Goal: Information Seeking & Learning: Check status

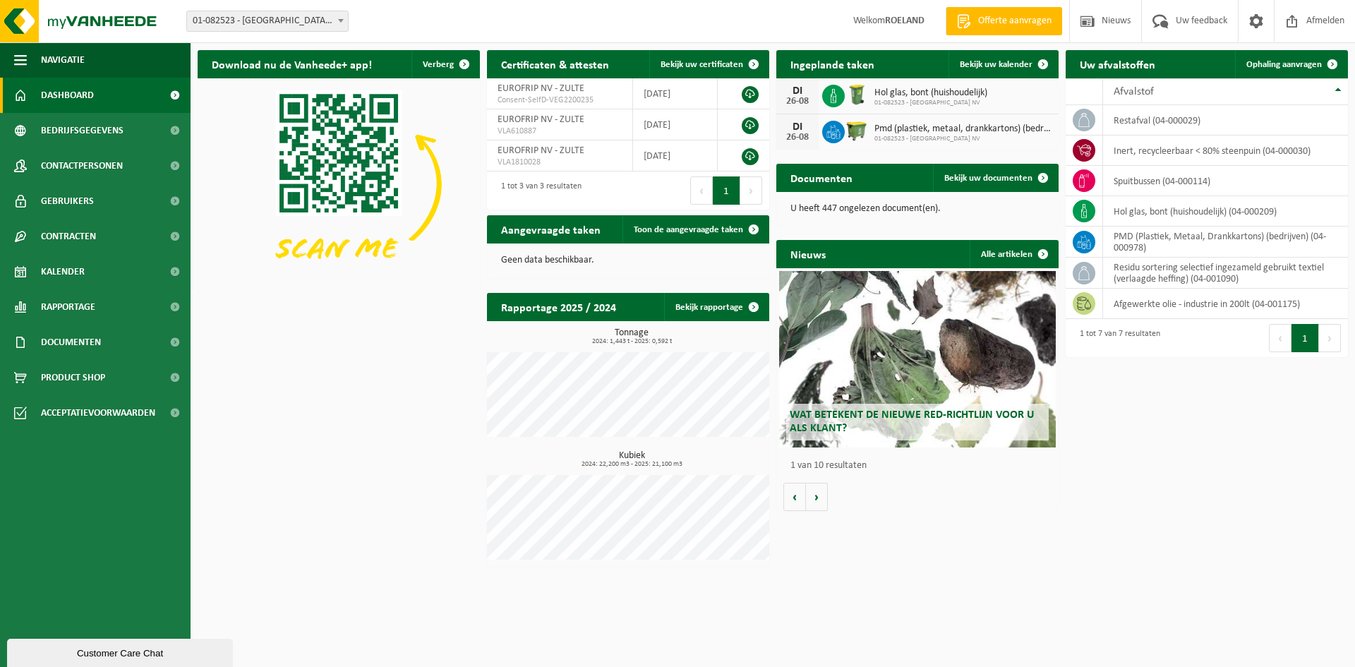
click at [887, 88] on span "Hol glas, bont (huishoudelijk)" at bounding box center [931, 93] width 113 height 11
click at [834, 97] on icon at bounding box center [834, 96] width 14 height 14
click at [717, 308] on link "Bekijk rapportage" at bounding box center [716, 307] width 104 height 28
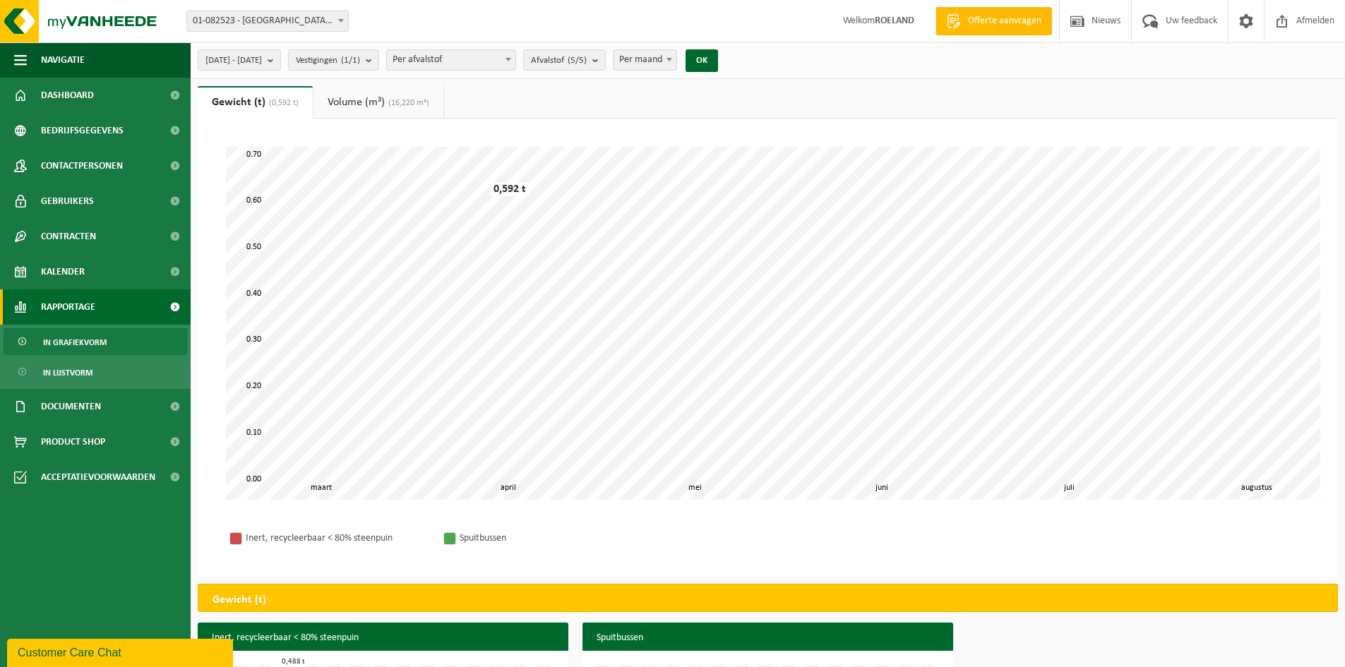
click at [111, 342] on link "In grafiekvorm" at bounding box center [96, 341] width 184 height 27
click at [76, 371] on span "In lijstvorm" at bounding box center [67, 372] width 49 height 27
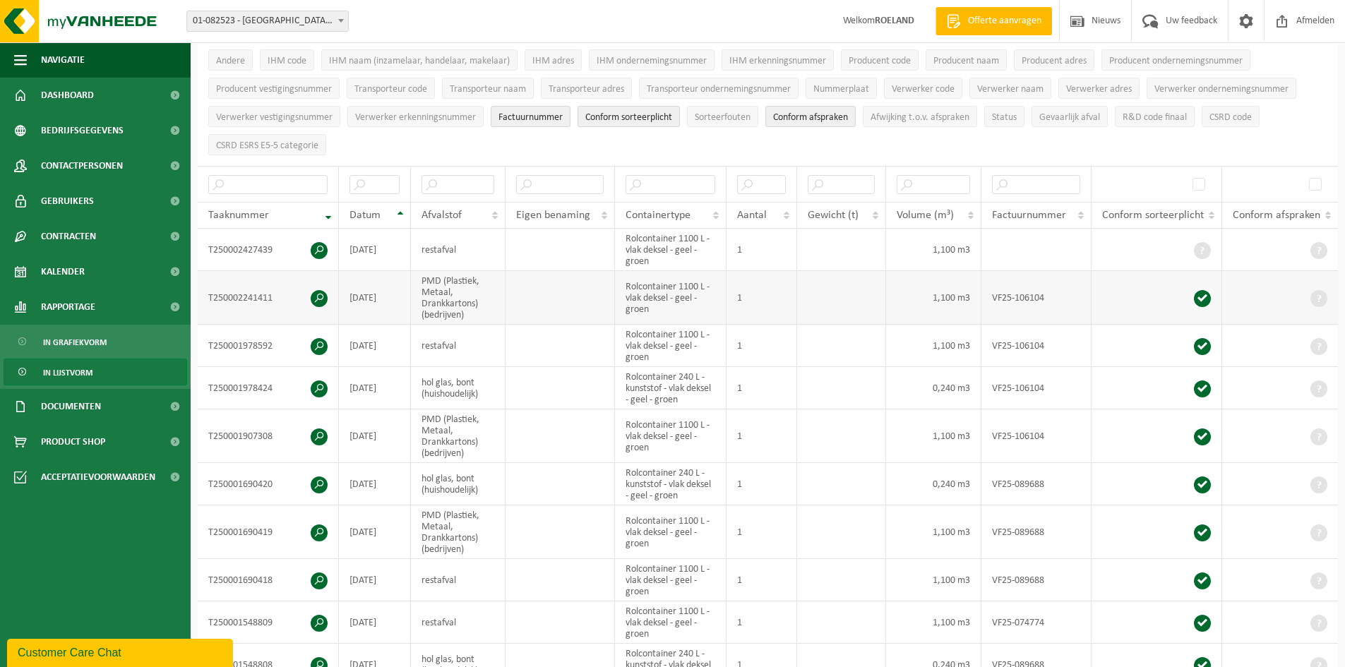
scroll to position [424, 0]
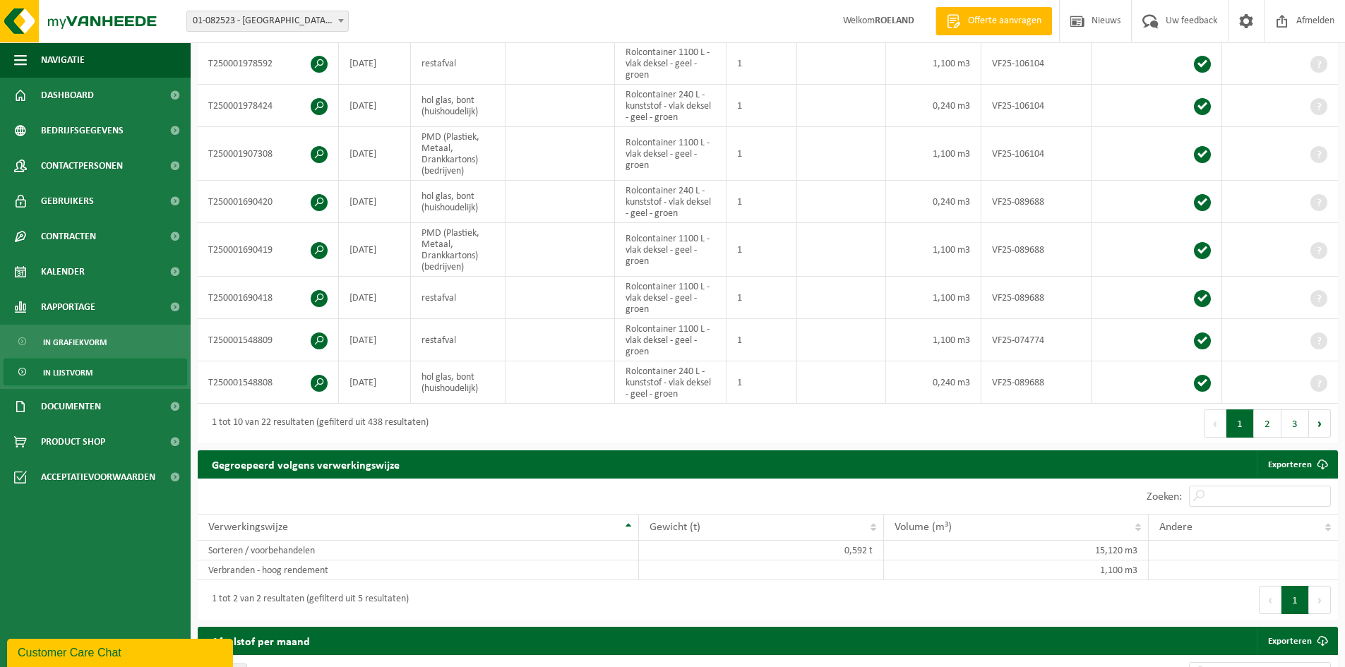
click at [1263, 420] on button "2" at bounding box center [1268, 423] width 28 height 28
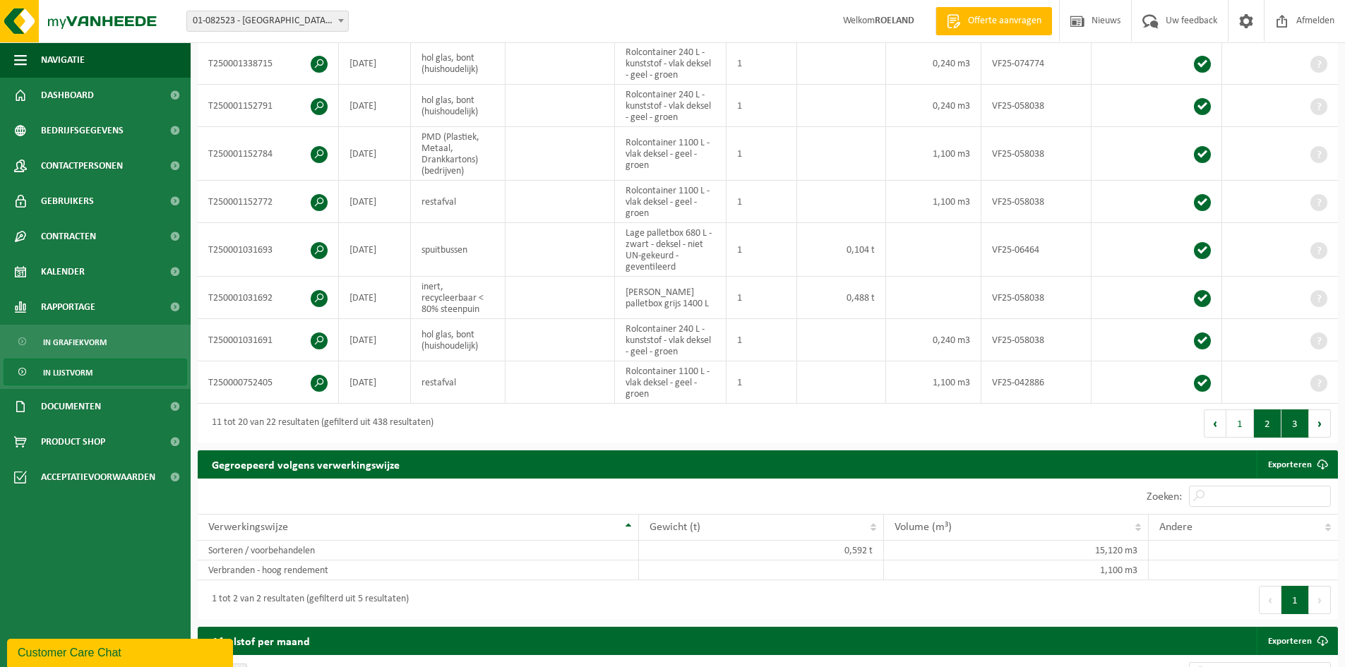
click at [1290, 421] on button "3" at bounding box center [1295, 423] width 28 height 28
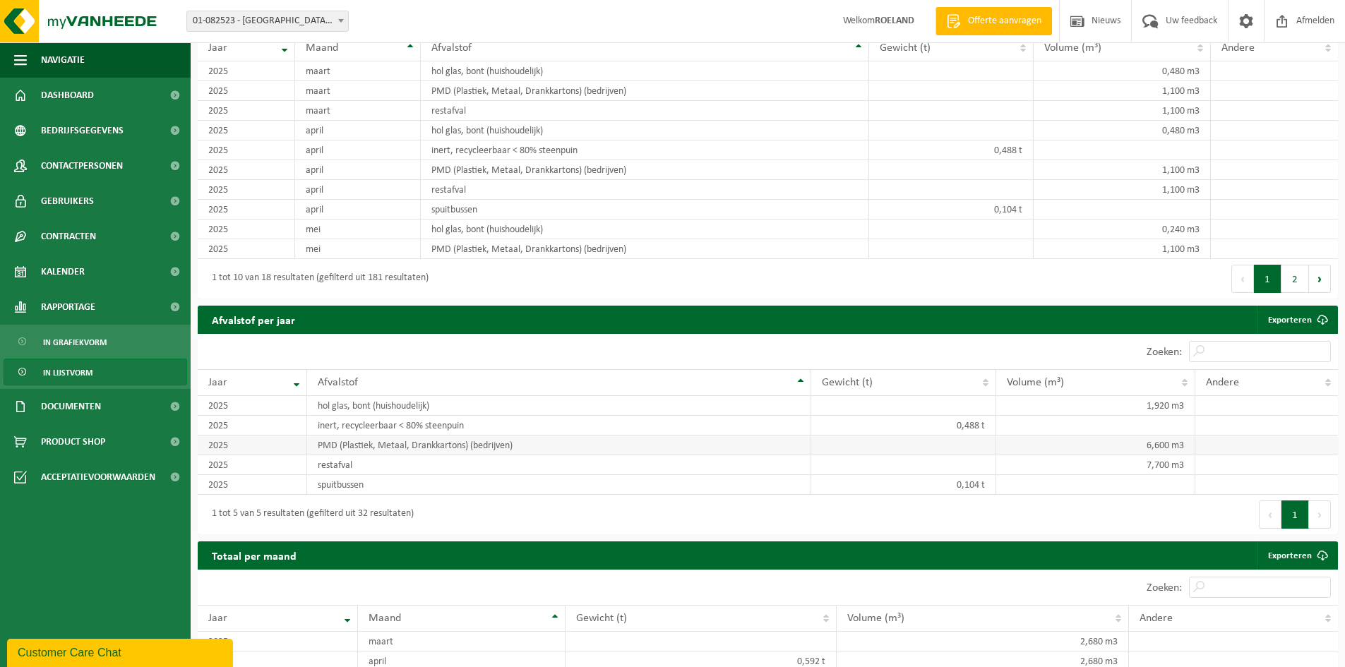
scroll to position [808, 0]
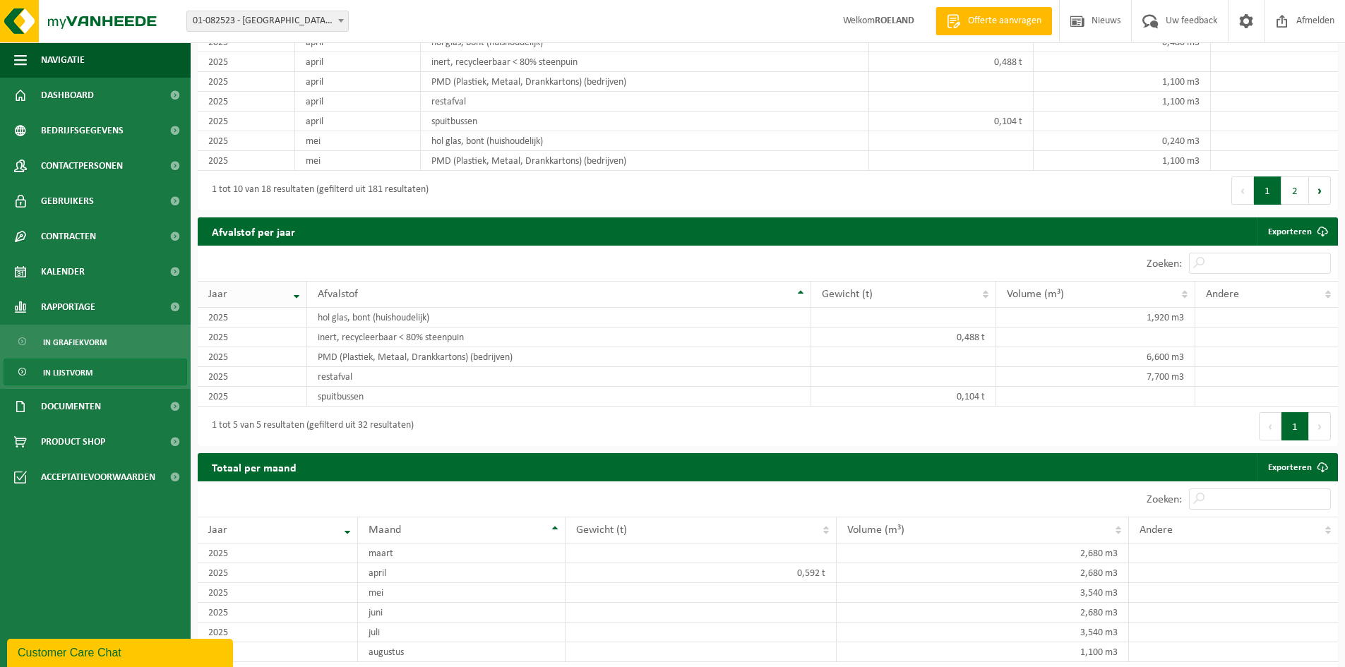
click at [294, 289] on th "Jaar" at bounding box center [252, 294] width 109 height 27
click at [296, 297] on th "Jaar" at bounding box center [252, 294] width 109 height 27
click at [296, 293] on th "Jaar" at bounding box center [252, 294] width 109 height 27
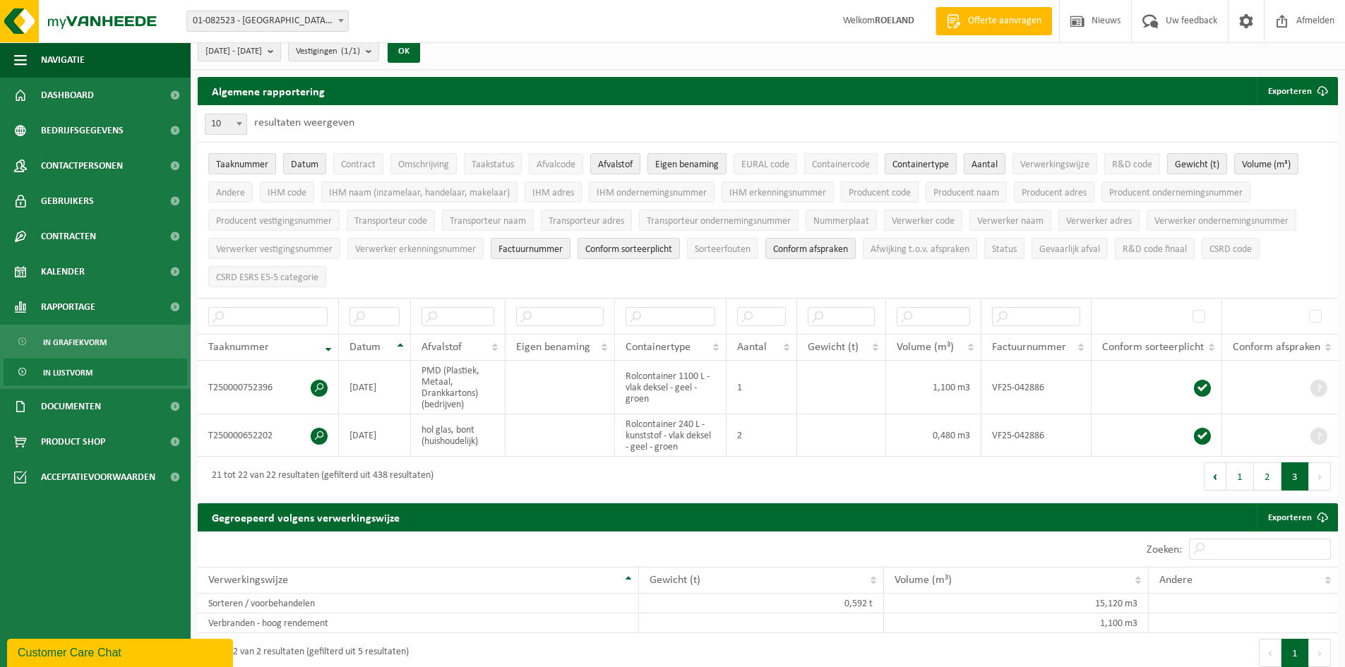
scroll to position [0, 0]
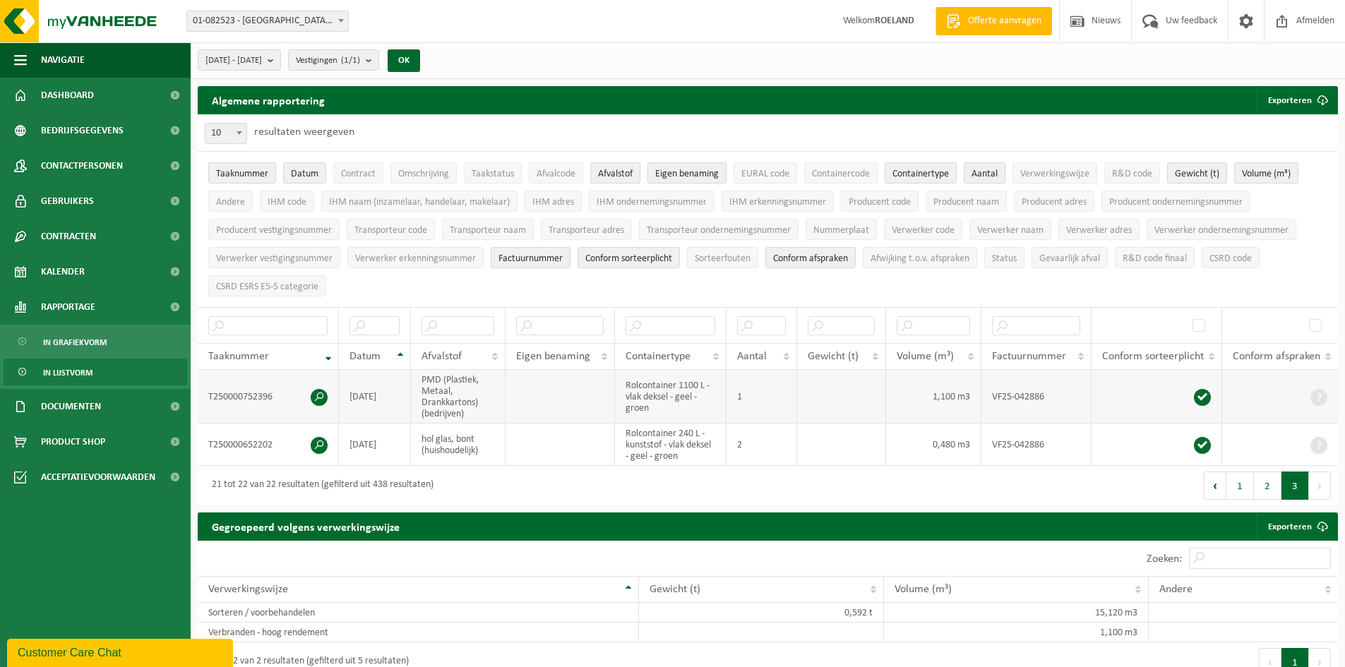
click at [358, 394] on td "2025-03-25" at bounding box center [375, 397] width 72 height 54
click at [255, 392] on td "T250000752396" at bounding box center [268, 397] width 141 height 54
click at [426, 390] on td "PMD (Plastiek, Metaal, Drankkartons) (bedrijven)" at bounding box center [458, 397] width 95 height 54
click at [608, 176] on span "Afvalstof" at bounding box center [615, 174] width 35 height 11
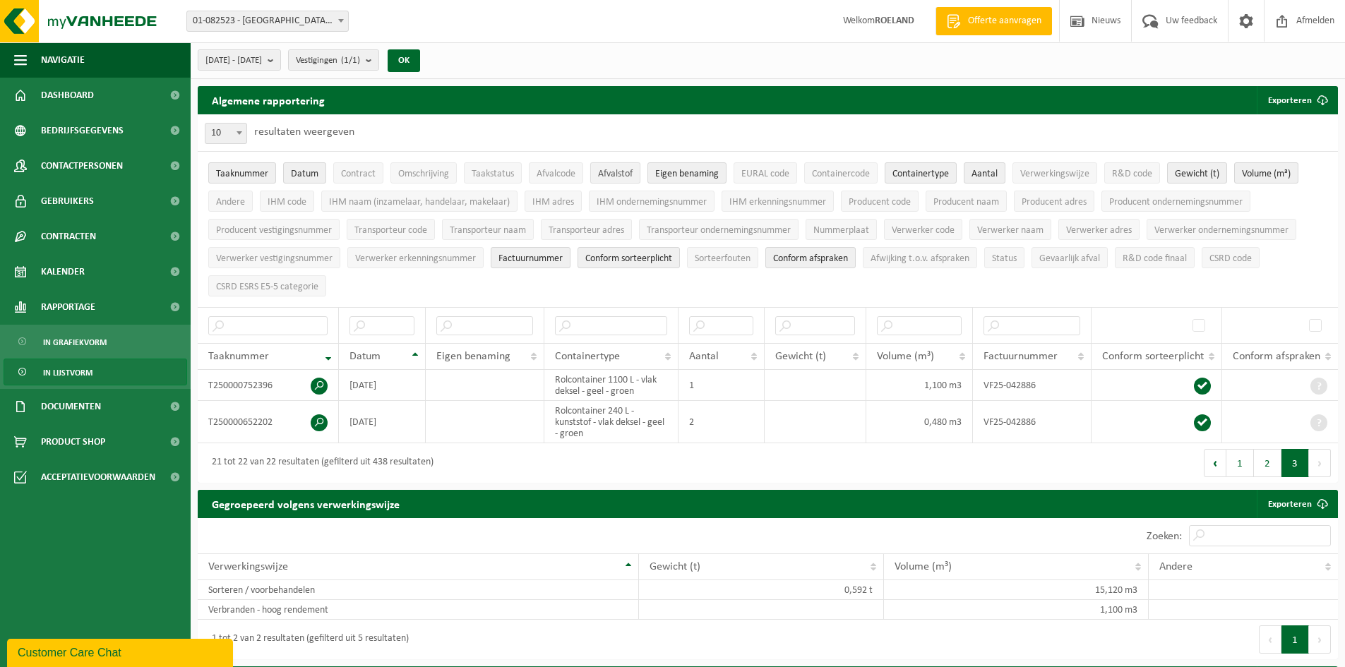
click at [608, 176] on span "Afvalstof" at bounding box center [615, 174] width 35 height 11
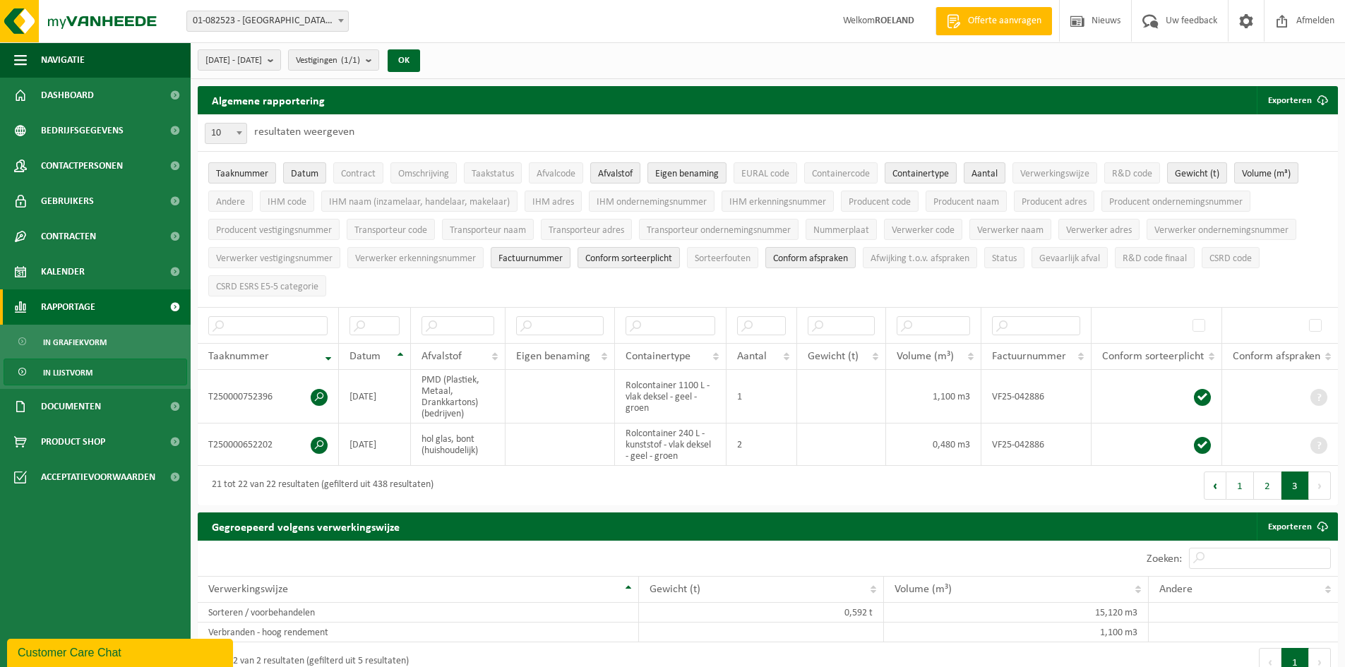
click at [87, 305] on span "Rapportage" at bounding box center [68, 306] width 54 height 35
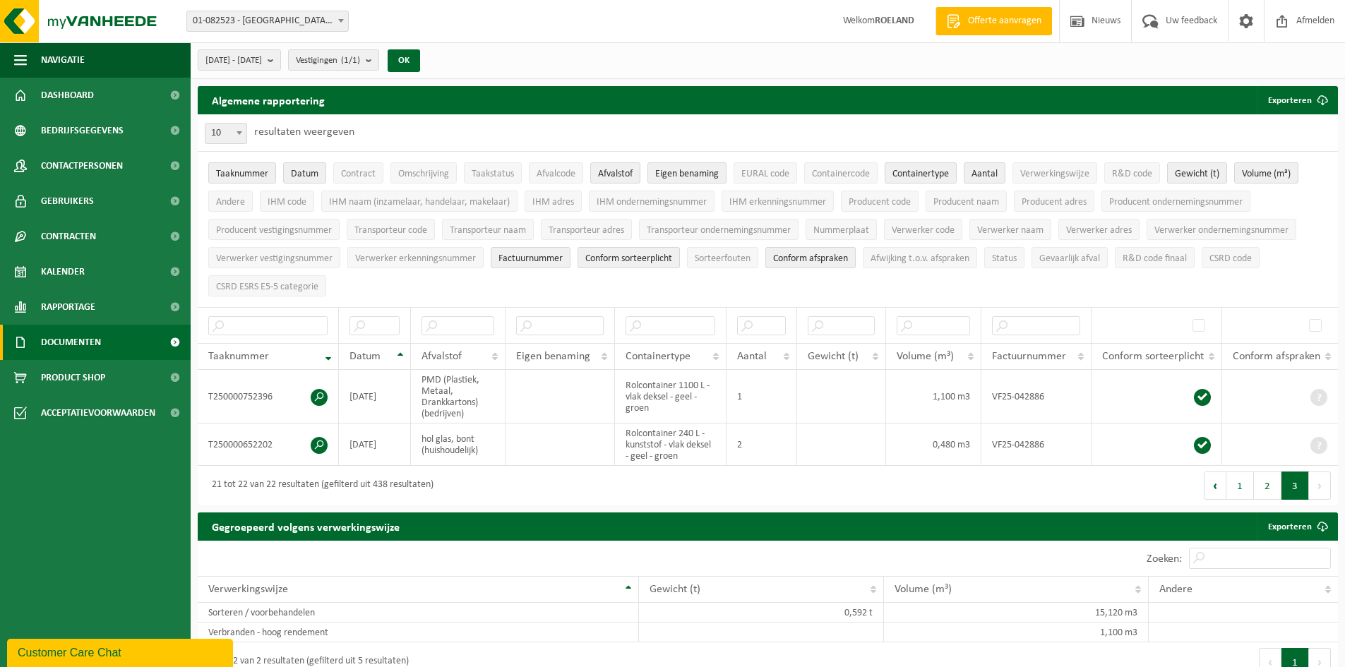
click at [88, 344] on span "Documenten" at bounding box center [71, 342] width 60 height 35
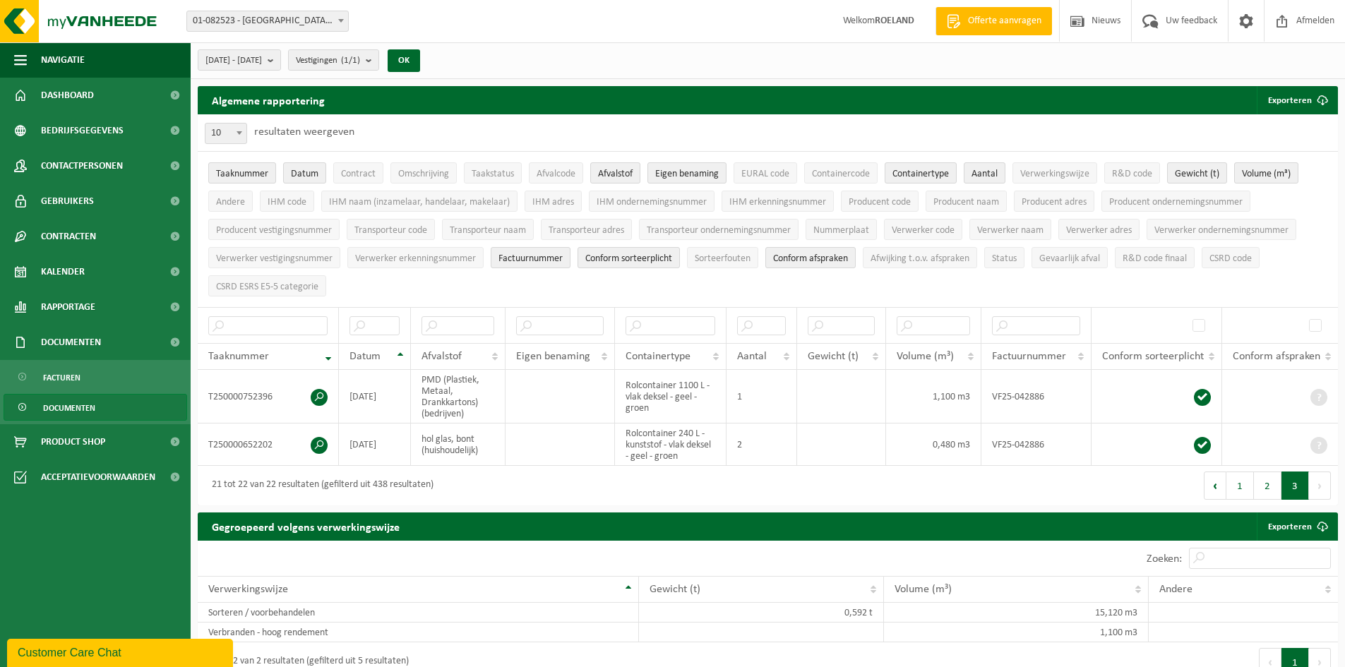
click at [72, 409] on span "Documenten" at bounding box center [69, 408] width 52 height 27
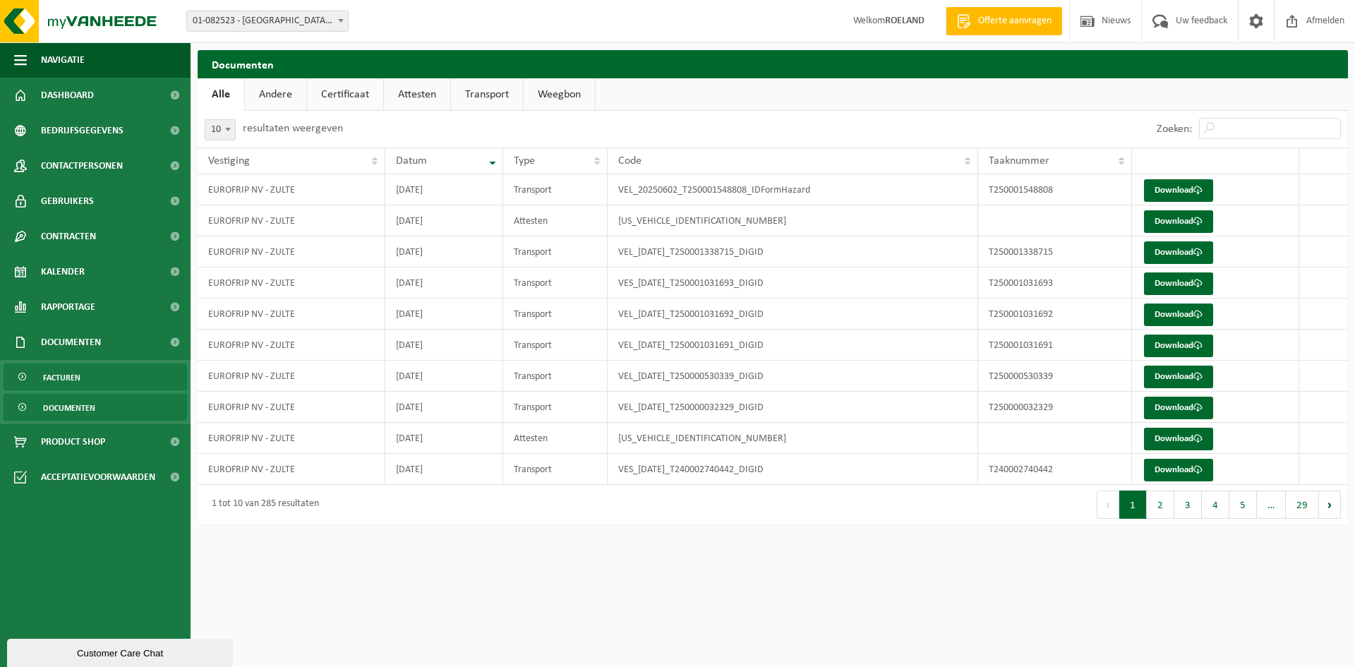
click at [71, 380] on span "Facturen" at bounding box center [61, 377] width 37 height 27
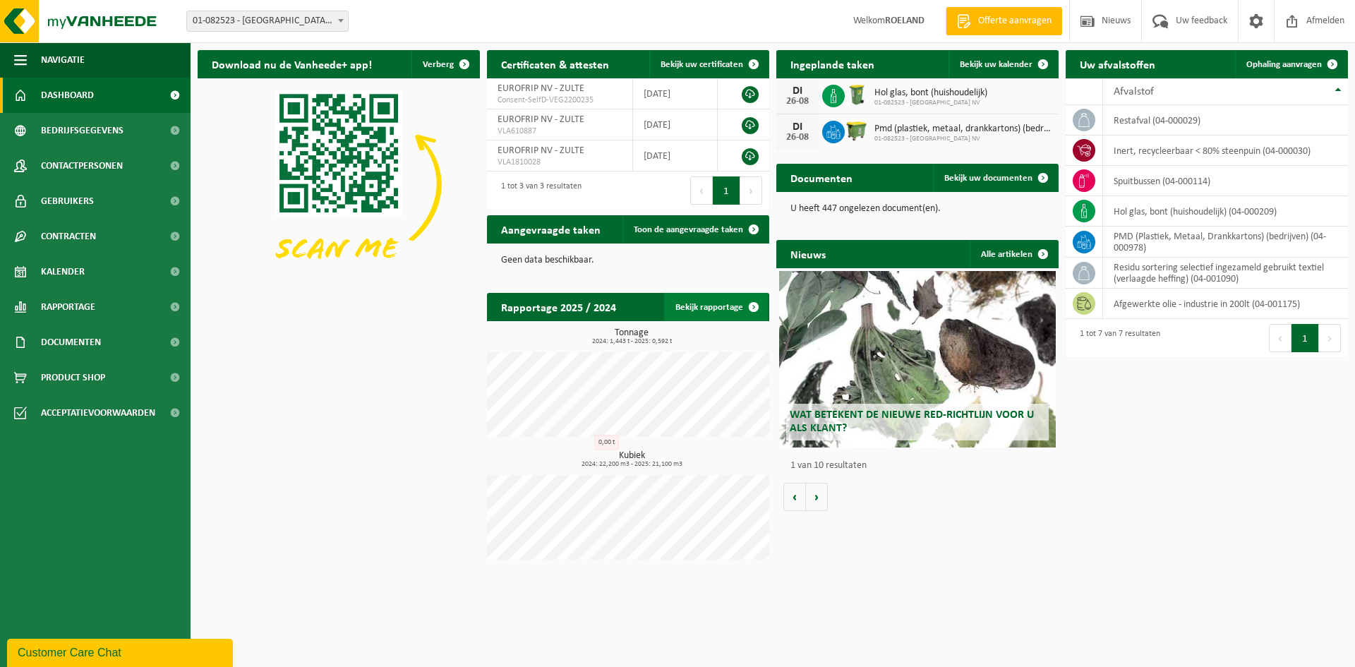
click at [742, 307] on span at bounding box center [754, 307] width 28 height 28
